Goal: Find specific page/section: Find specific page/section

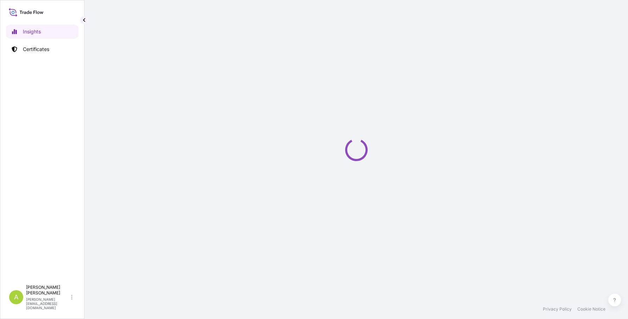
select select "2025"
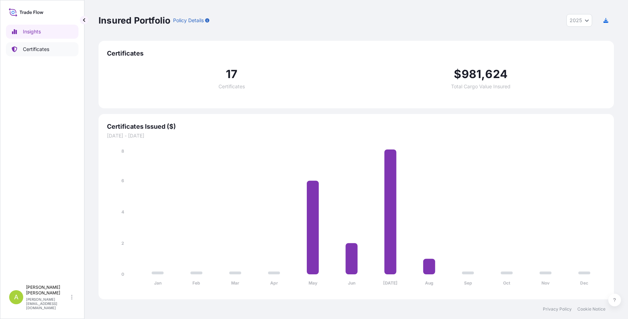
click at [31, 48] on p "Certificates" at bounding box center [36, 49] width 26 height 7
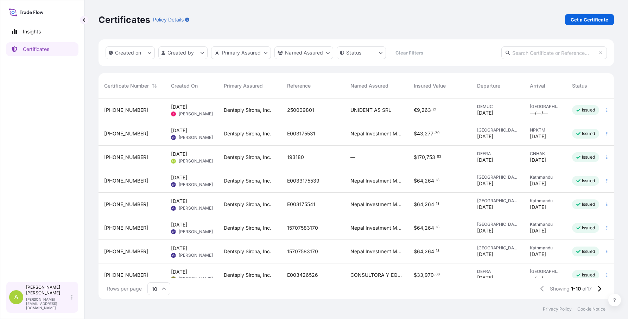
click at [42, 305] on p "andreas.kopp@dentsplysirona.com" at bounding box center [48, 303] width 44 height 13
